Goal: Transaction & Acquisition: Book appointment/travel/reservation

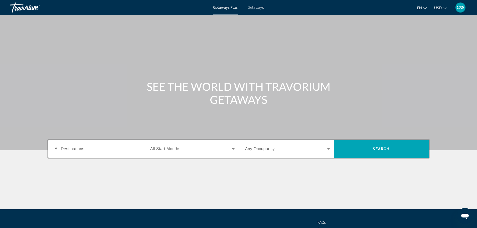
click at [78, 150] on span "All Destinations" at bounding box center [70, 149] width 30 height 4
click at [78, 150] on input "Destination All Destinations" at bounding box center [97, 149] width 85 height 6
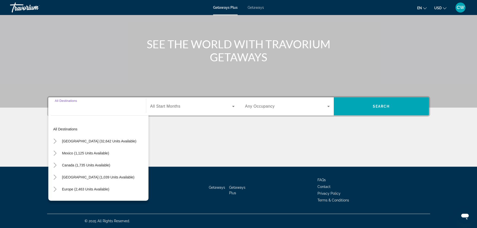
scroll to position [25, 0]
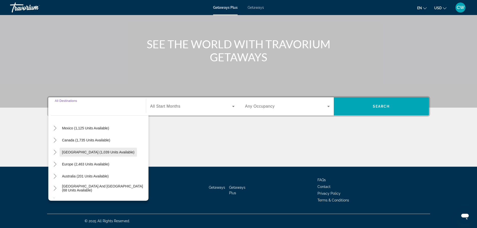
click at [79, 150] on span "[GEOGRAPHIC_DATA] (1,039 units available)" at bounding box center [98, 152] width 72 height 4
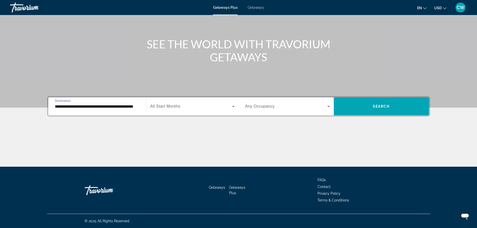
click at [126, 106] on input "**********" at bounding box center [97, 107] width 85 height 6
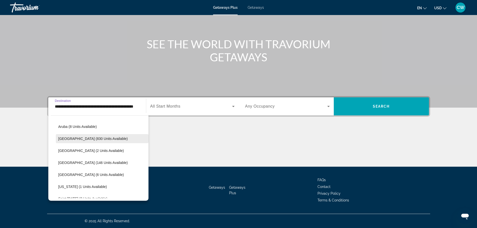
scroll to position [68, 0]
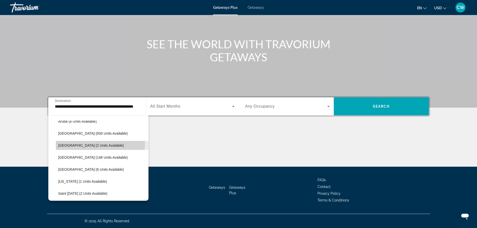
click at [83, 143] on span "[GEOGRAPHIC_DATA] (2 units available)" at bounding box center [91, 145] width 66 height 4
type input "**********"
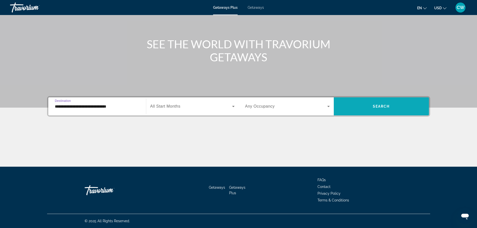
click at [385, 103] on span "Search widget" at bounding box center [380, 106] width 95 height 12
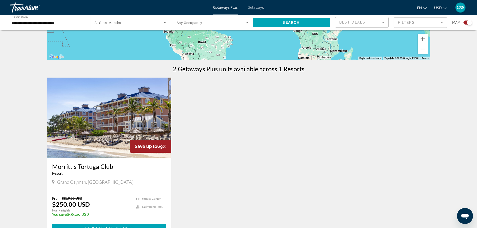
scroll to position [150, 0]
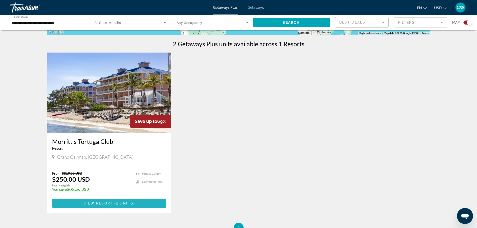
click at [100, 205] on span "Main content" at bounding box center [109, 203] width 114 height 12
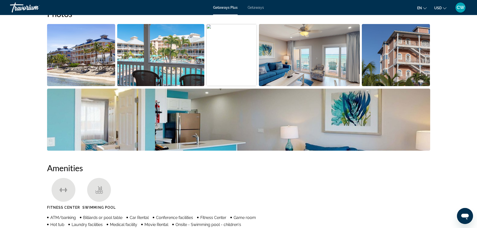
scroll to position [225, 0]
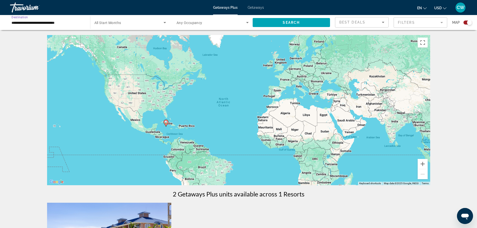
click at [60, 25] on input "**********" at bounding box center [48, 23] width 72 height 6
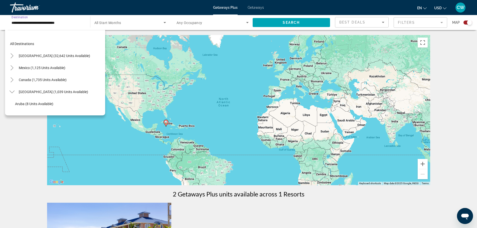
scroll to position [54, 0]
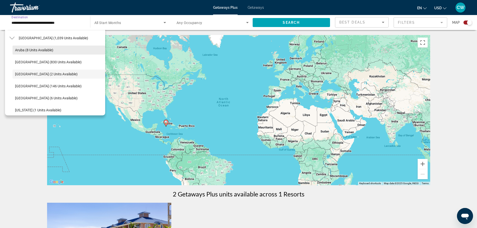
click at [45, 48] on span "Aruba (8 units available)" at bounding box center [34, 50] width 38 height 4
type input "**********"
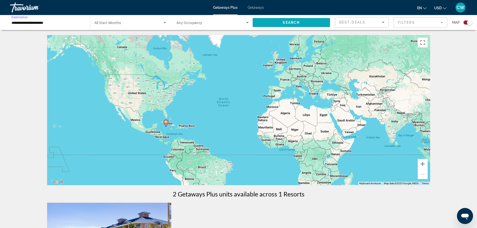
click at [282, 24] on span "Search" at bounding box center [290, 23] width 17 height 4
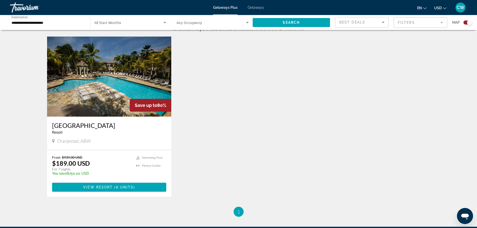
scroll to position [175, 0]
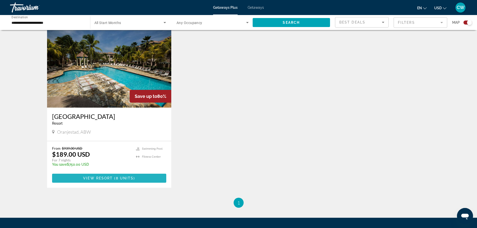
click at [109, 175] on span "Main content" at bounding box center [109, 178] width 114 height 12
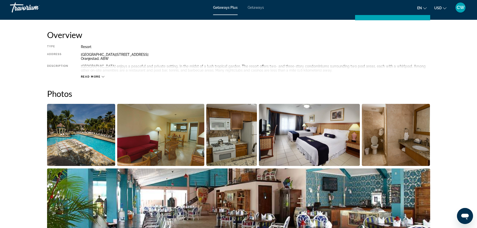
scroll to position [116, 0]
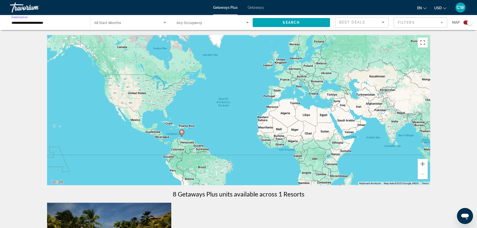
click at [58, 20] on input "**********" at bounding box center [48, 23] width 72 height 6
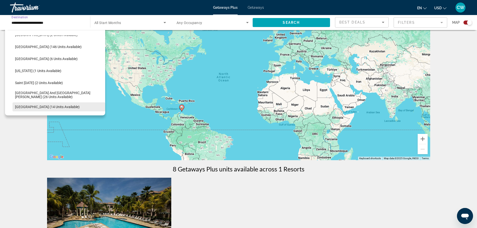
scroll to position [105, 0]
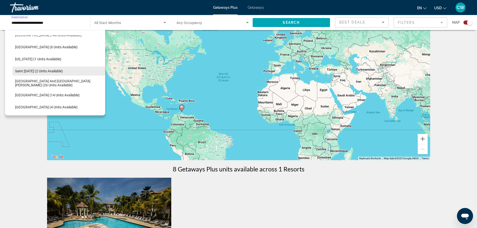
click at [41, 70] on span "Saint [DATE] (2 units available)" at bounding box center [39, 71] width 48 height 4
type input "**********"
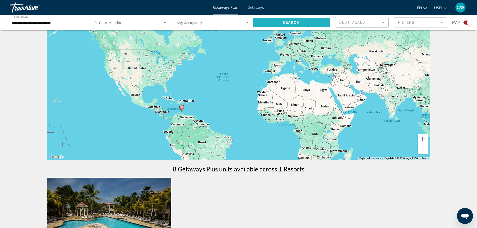
click at [293, 25] on span "Search widget" at bounding box center [291, 23] width 78 height 12
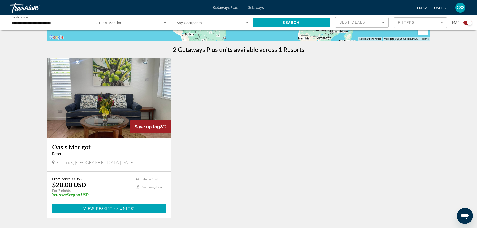
scroll to position [150, 0]
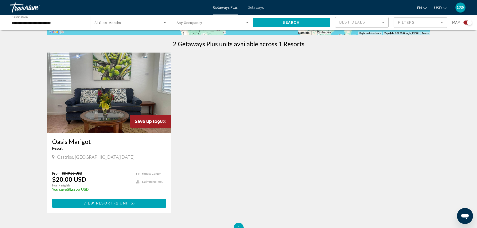
click at [107, 82] on img "Main content" at bounding box center [109, 93] width 124 height 80
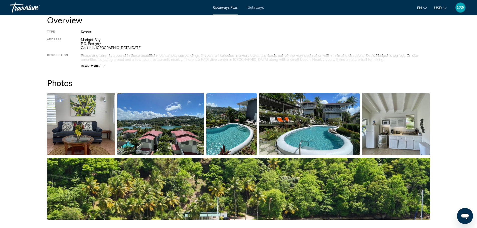
scroll to position [150, 0]
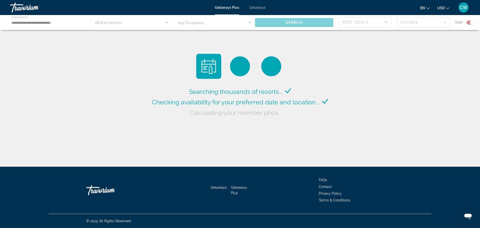
click at [70, 20] on div "Main content" at bounding box center [240, 22] width 480 height 15
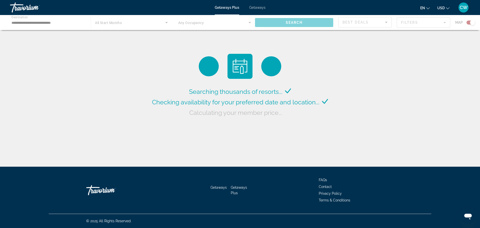
click at [71, 23] on div "Main content" at bounding box center [240, 22] width 480 height 15
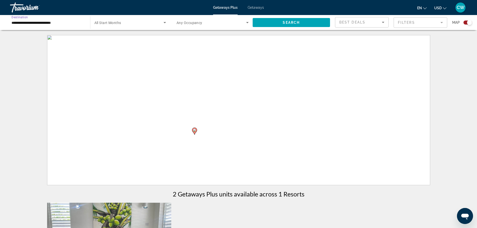
click at [71, 23] on input "**********" at bounding box center [48, 23] width 72 height 6
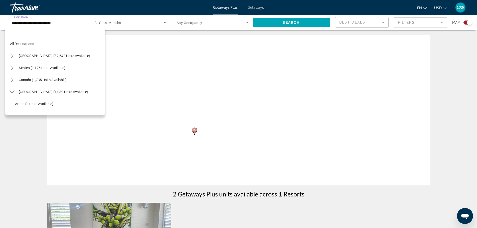
scroll to position [102, 0]
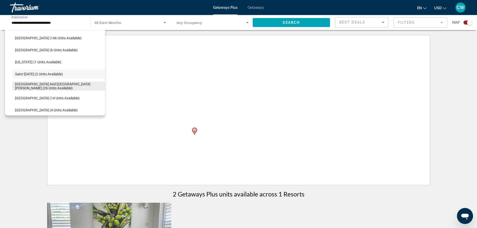
click at [68, 86] on span "[GEOGRAPHIC_DATA] and [GEOGRAPHIC_DATA][PERSON_NAME] (26 units available)" at bounding box center [59, 86] width 88 height 8
type input "**********"
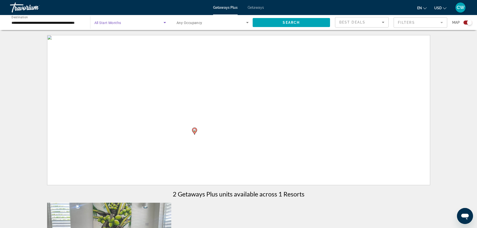
click at [164, 22] on icon "Search widget" at bounding box center [165, 23] width 6 height 6
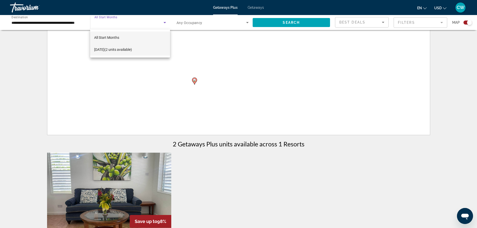
scroll to position [25, 0]
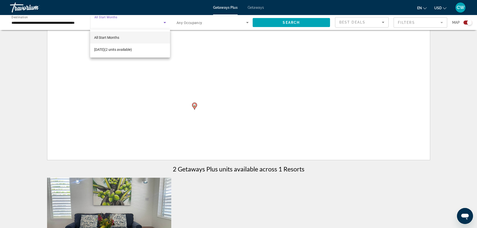
click at [127, 21] on div at bounding box center [238, 114] width 477 height 228
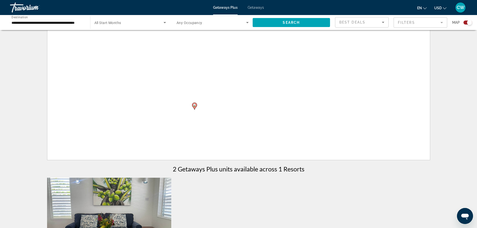
click at [443, 23] on mat-form-field "Filters" at bounding box center [420, 22] width 54 height 11
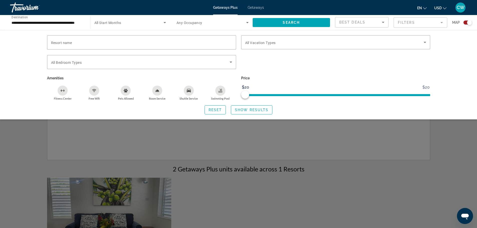
click at [19, 36] on div "Resort name Vacation Types All Vacation Types Bedroom Types All Bedroom Types A…" at bounding box center [238, 74] width 477 height 89
click at [247, 110] on span "Show Results" at bounding box center [252, 110] width 34 height 4
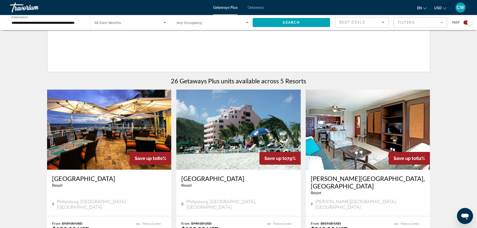
scroll to position [125, 0]
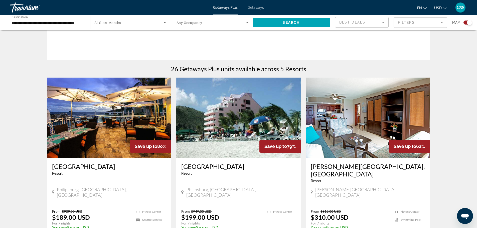
click at [106, 132] on img "Main content" at bounding box center [109, 118] width 124 height 80
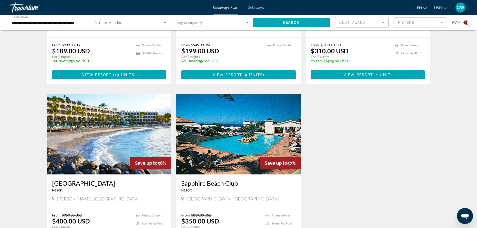
scroll to position [300, 0]
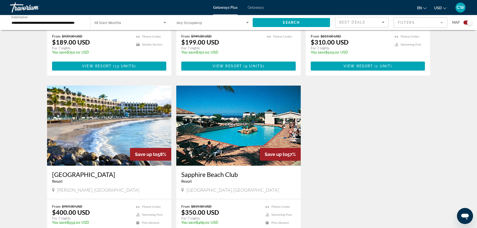
click at [94, 139] on img "Main content" at bounding box center [109, 126] width 124 height 80
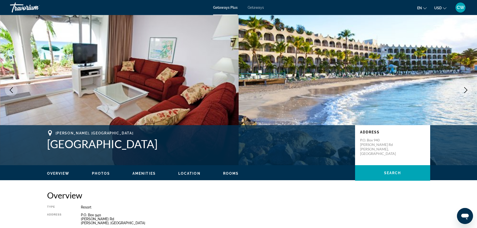
click at [463, 90] on icon "Next image" at bounding box center [465, 90] width 6 height 6
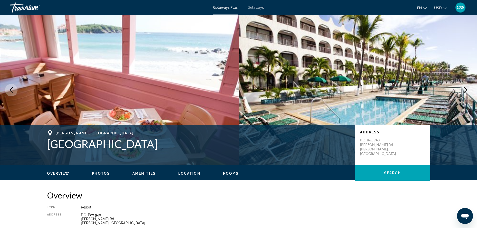
click at [463, 90] on icon "Next image" at bounding box center [465, 90] width 6 height 6
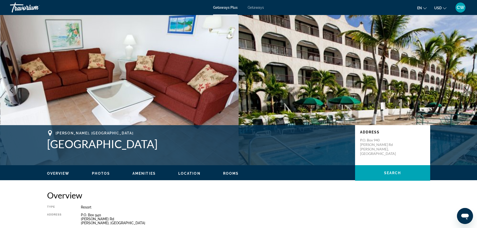
click at [463, 90] on icon "Next image" at bounding box center [465, 90] width 6 height 6
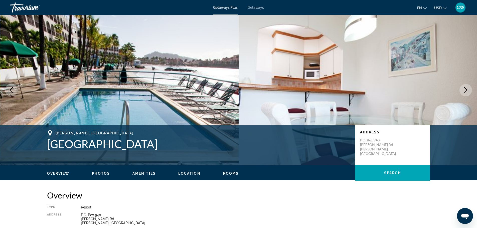
click at [463, 90] on icon "Next image" at bounding box center [465, 90] width 6 height 6
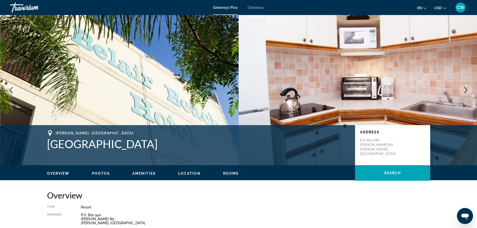
click at [463, 90] on icon "Next image" at bounding box center [465, 90] width 6 height 6
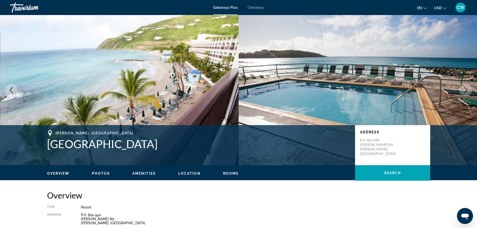
click at [463, 90] on icon "Next image" at bounding box center [465, 90] width 6 height 6
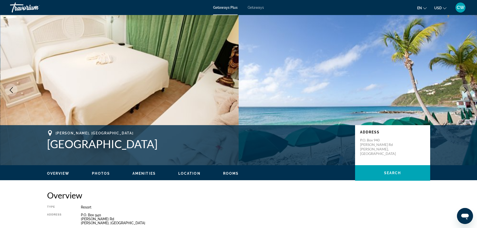
click at [463, 90] on icon "Next image" at bounding box center [465, 90] width 6 height 6
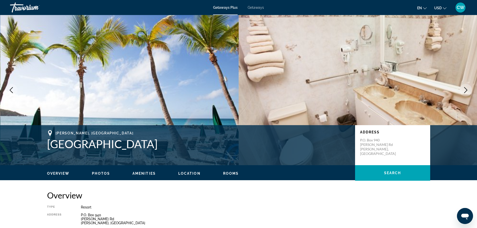
click at [463, 90] on icon "Next image" at bounding box center [465, 90] width 6 height 6
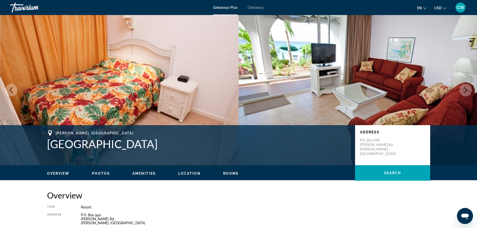
click at [463, 90] on icon "Next image" at bounding box center [465, 90] width 6 height 6
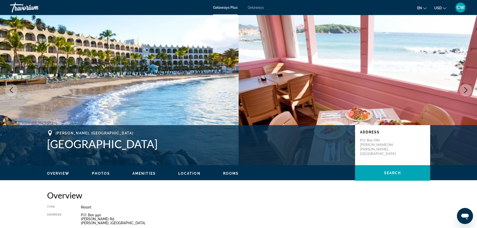
click at [463, 90] on icon "Next image" at bounding box center [465, 90] width 6 height 6
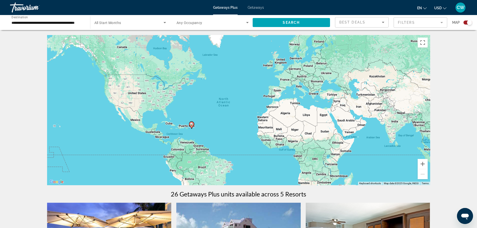
click at [458, 10] on div "CW" at bounding box center [460, 8] width 10 height 10
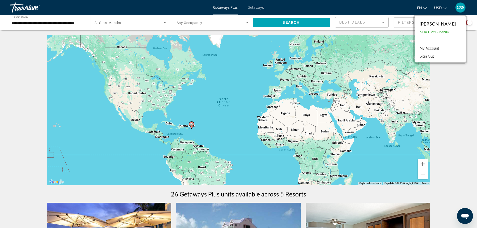
click at [435, 56] on button "Sign Out" at bounding box center [426, 56] width 19 height 7
